Goal: Task Accomplishment & Management: Use online tool/utility

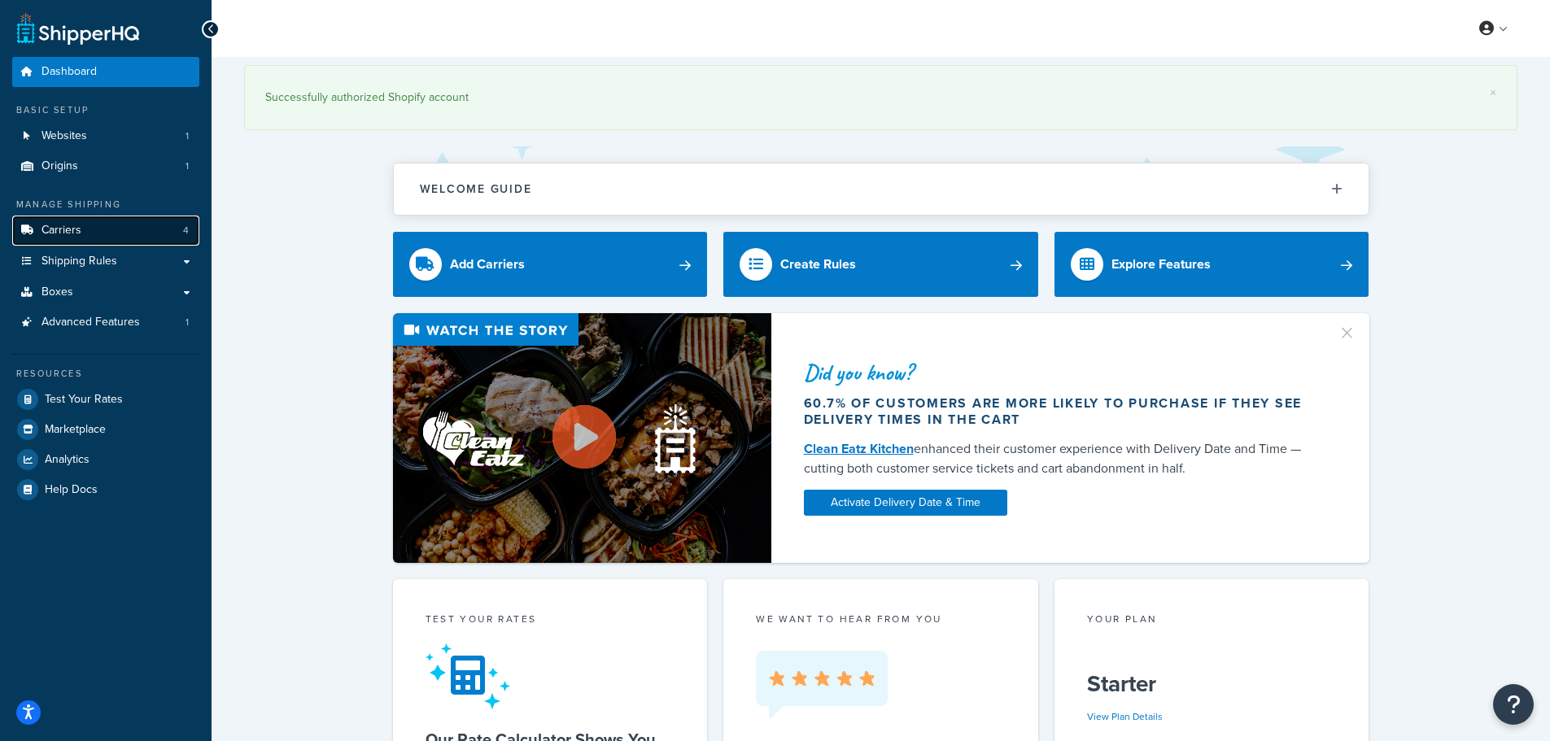
click at [136, 243] on link "Carriers 4" at bounding box center [105, 231] width 187 height 30
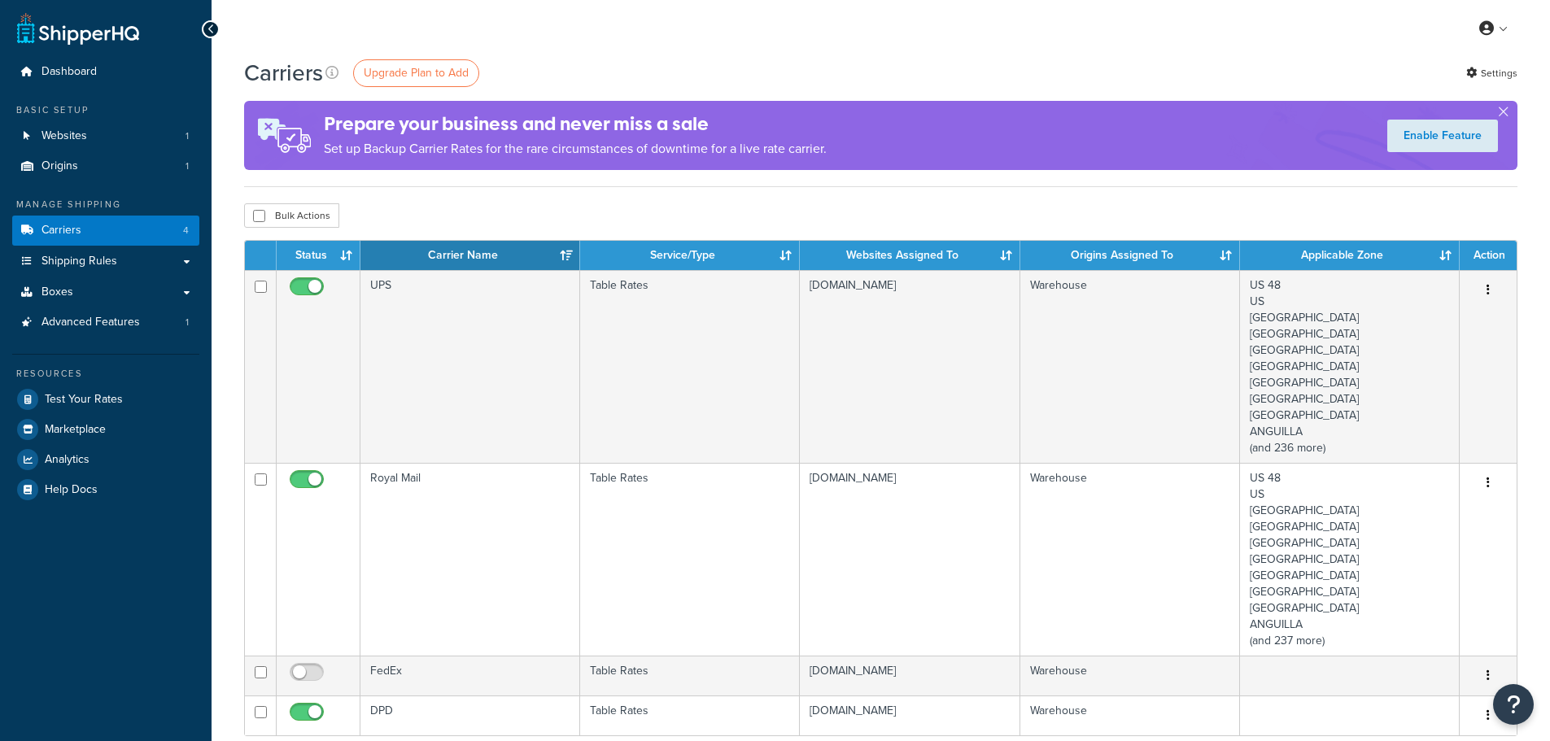
click at [553, 378] on td "UPS" at bounding box center [471, 366] width 220 height 193
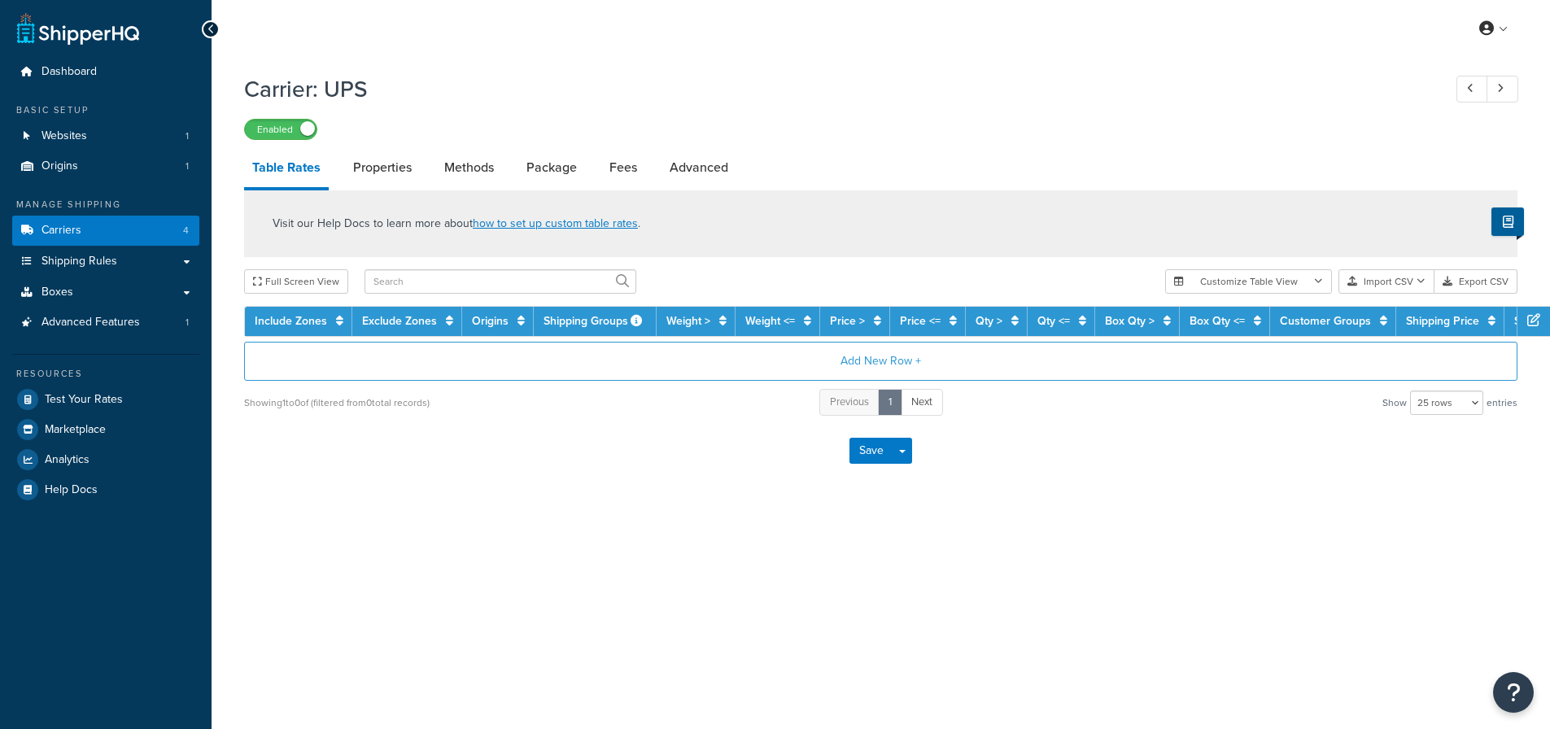
select select "25"
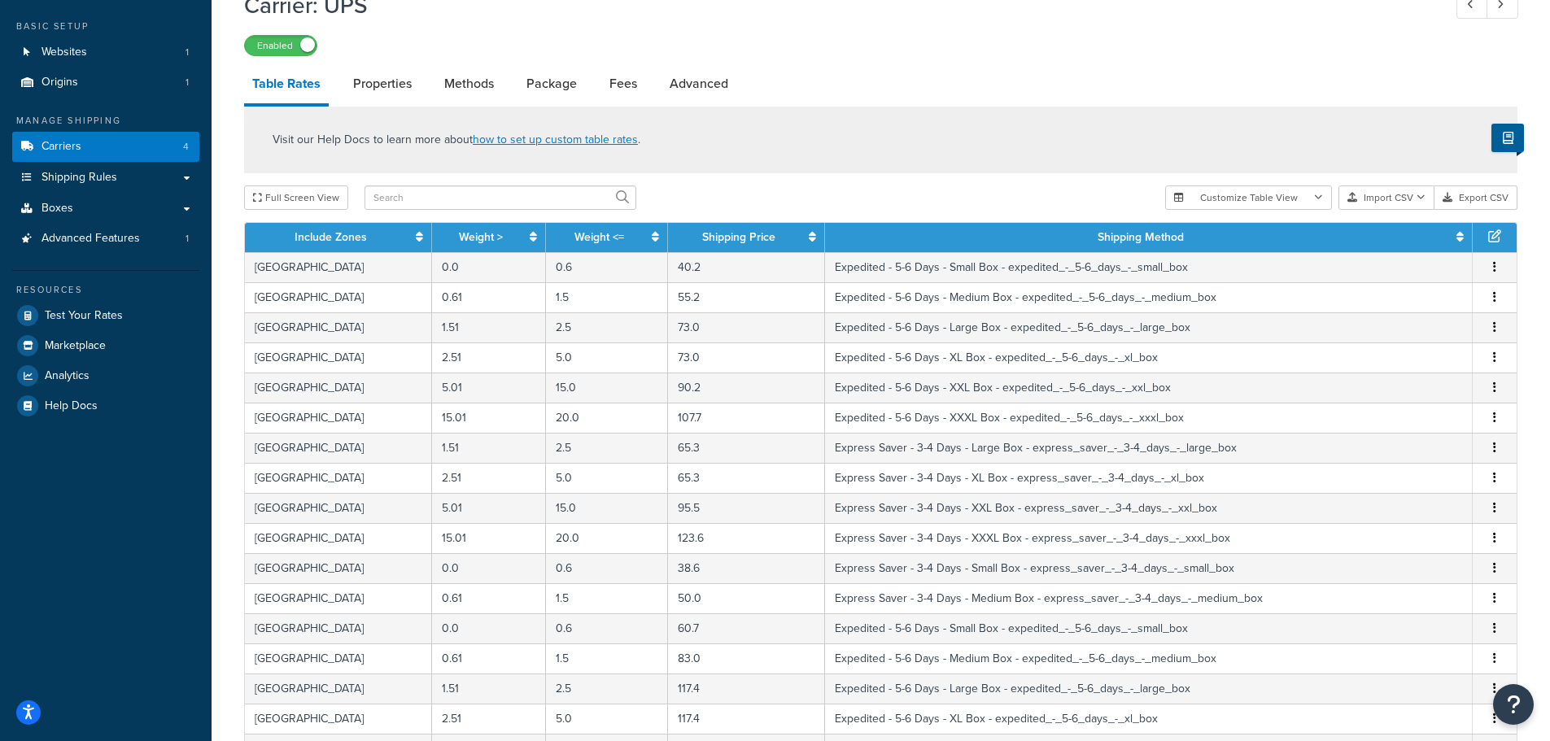
scroll to position [128, 0]
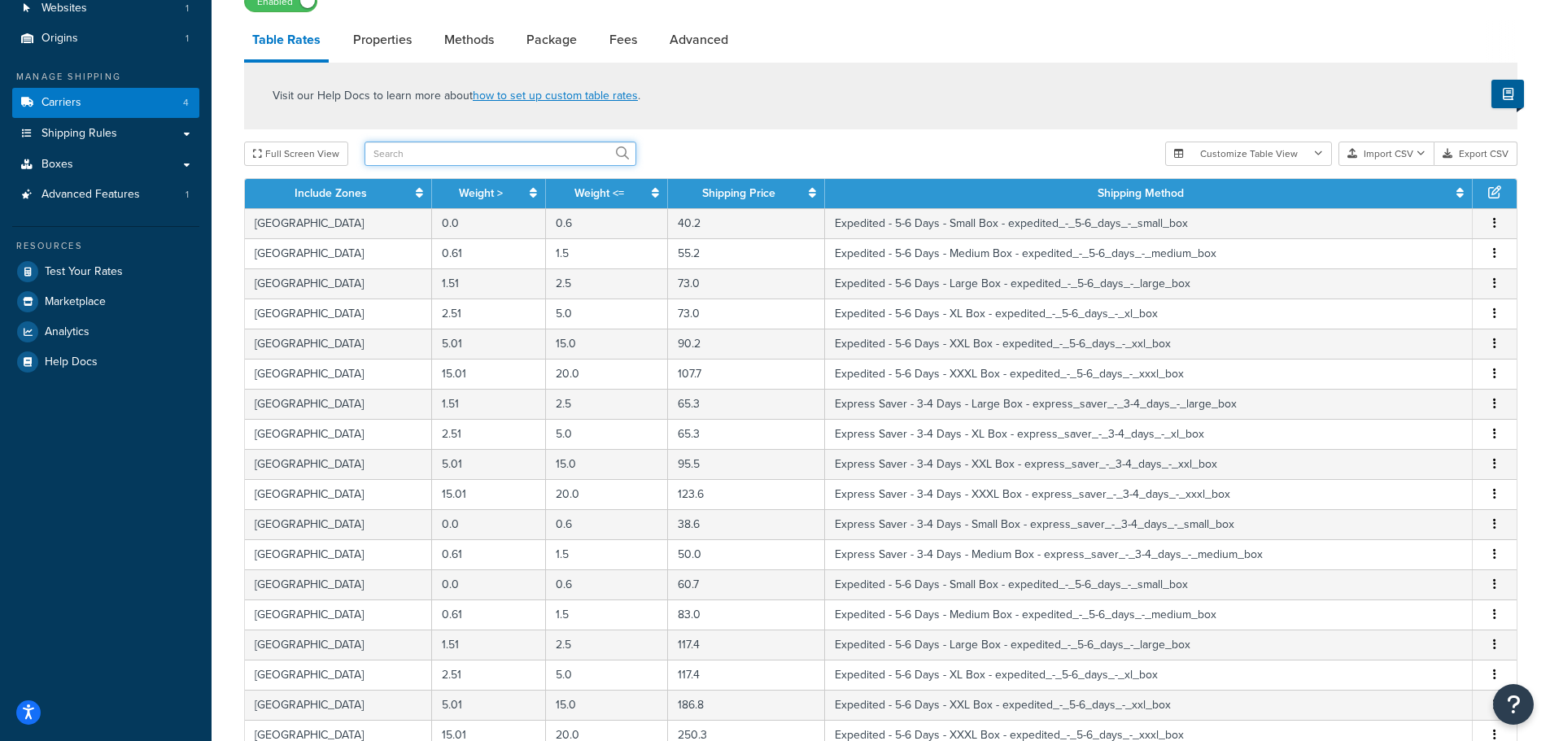
click at [497, 154] on input "text" at bounding box center [501, 154] width 272 height 24
type input "[GEOGRAPHIC_DATA]"
